Goal: Find contact information: Obtain details needed to contact an individual or organization

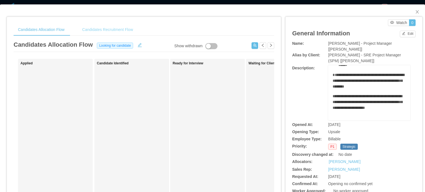
click at [107, 32] on div "Candidates Recruitment Flow" at bounding box center [108, 30] width 60 height 12
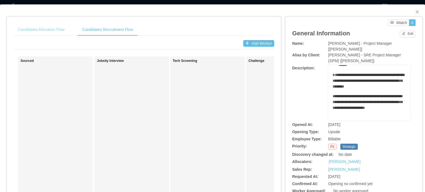
click at [58, 29] on div "Candidates Allocation Flow" at bounding box center [41, 30] width 55 height 12
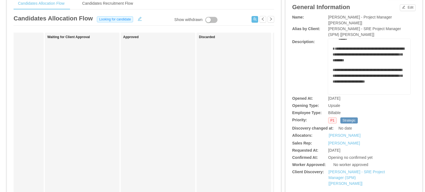
scroll to position [27, 0]
click at [352, 168] on div "**********" at bounding box center [353, 124] width 123 height 221
click at [355, 172] on link "[PERSON_NAME] - SRE Project Manager (SPM) [[PERSON_NAME]]" at bounding box center [356, 178] width 56 height 16
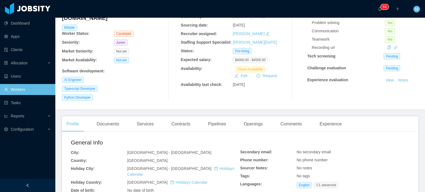
scroll to position [56, 0]
click at [252, 116] on div "Openings" at bounding box center [253, 123] width 28 height 15
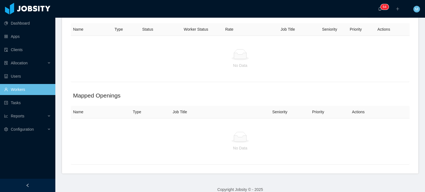
scroll to position [186, 0]
drag, startPoint x: 420, startPoint y: 136, endPoint x: 345, endPoint y: 97, distance: 84.8
click at [421, 137] on section "··· 0 1 2 3 4 5 6 7 8 9 0 1 2 3 4 5 6 7 8 9 0 1 2 3 4 5 6 7 8 9 0 1 2 3 4 5 6 7…" at bounding box center [240, 96] width 370 height 192
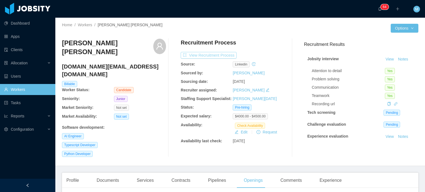
click at [212, 55] on button "View Recruitment Process" at bounding box center [209, 55] width 56 height 7
drag, startPoint x: 95, startPoint y: 64, endPoint x: 58, endPoint y: 65, distance: 37.1
click at [58, 65] on div "Home / Workers / Henrique Leme de Brito / Options Henrique Leme de Brito henriq…" at bounding box center [240, 92] width 370 height 149
drag, startPoint x: 65, startPoint y: 62, endPoint x: 75, endPoint y: 62, distance: 10.5
click at [74, 63] on h4 "henrique.lb@outlook.com.br" at bounding box center [114, 70] width 104 height 15
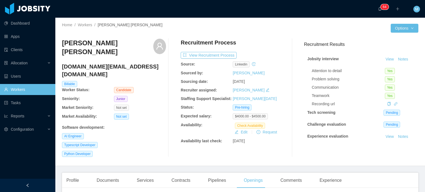
click at [62, 63] on h4 "henrique.lb@outlook.com.br" at bounding box center [114, 70] width 104 height 15
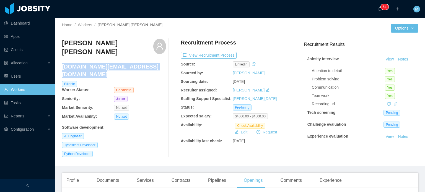
drag, startPoint x: 70, startPoint y: 62, endPoint x: 139, endPoint y: 62, distance: 69.5
click at [139, 63] on h4 "henrique.lb@outlook.com.br" at bounding box center [114, 70] width 104 height 15
copy h4 "henrique.lb@outlook.com.br"
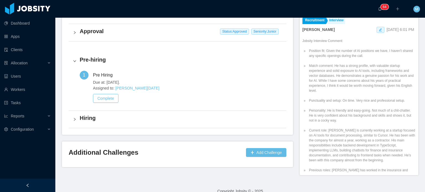
scroll to position [111, 0]
click at [414, 58] on section "··· 0 1 2 3 4 5 6 7 8 9 0 1 2 3 4 5 6 7 8 9 0 1 2 3 4 5 6 7 8 9 0 1 2 3 4 5 6 7…" at bounding box center [240, 96] width 370 height 192
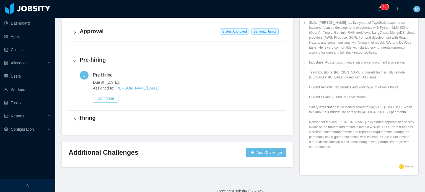
scroll to position [209, 0]
